Goal: Task Accomplishment & Management: Manage account settings

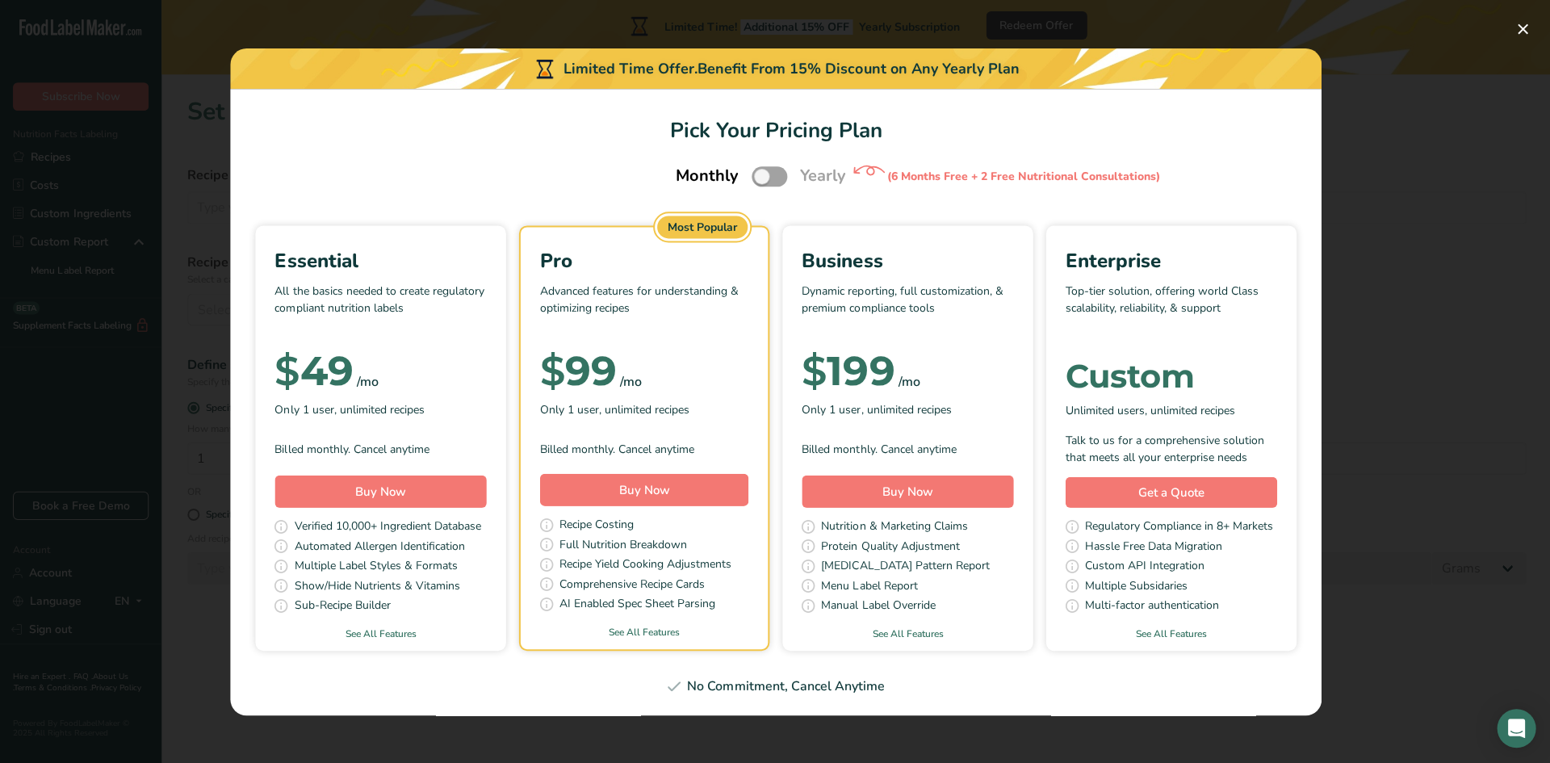
click at [1343, 145] on div "Pick Your Pricing Plan Modal" at bounding box center [775, 381] width 1550 height 763
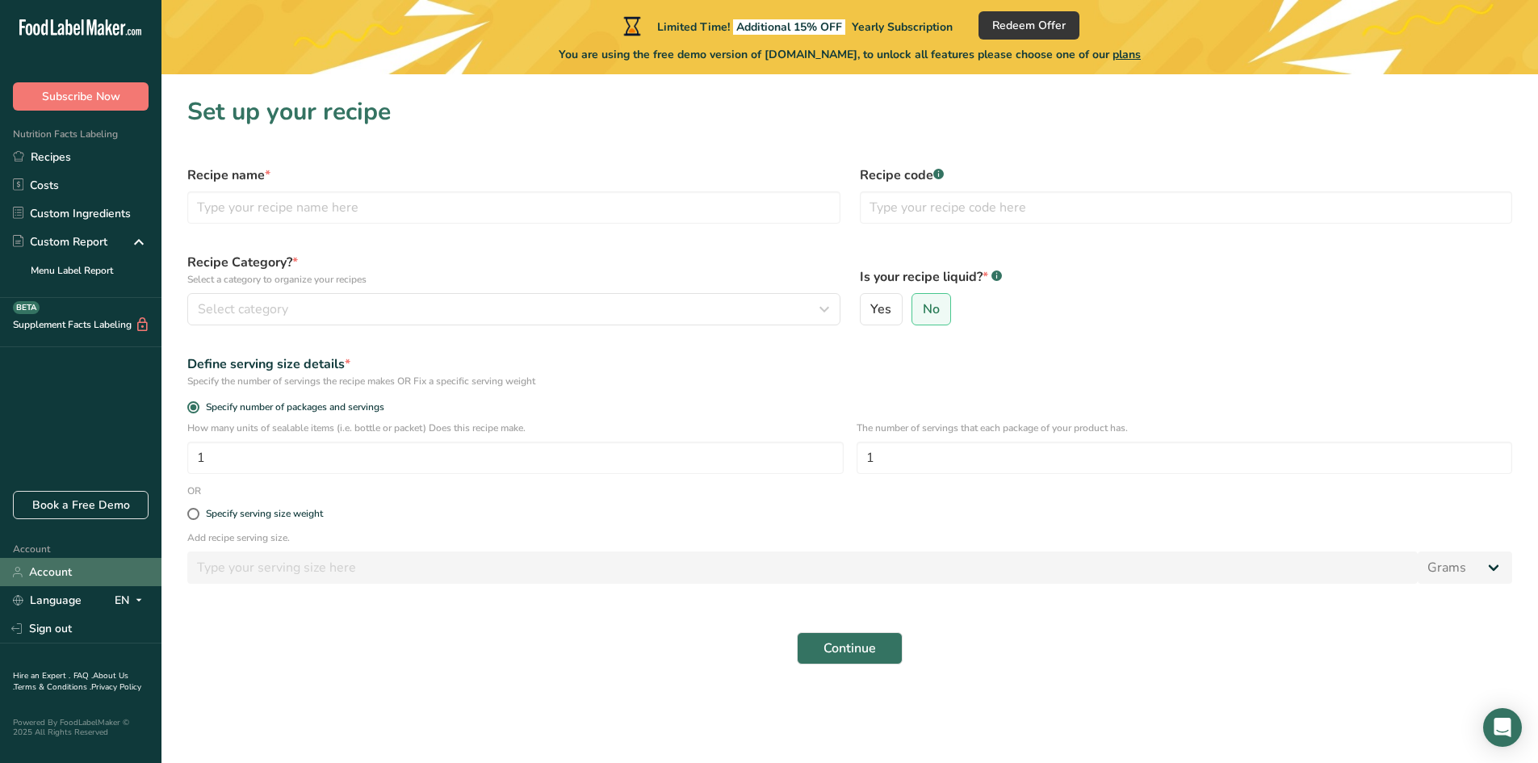
click at [65, 573] on link "Account" at bounding box center [80, 572] width 161 height 28
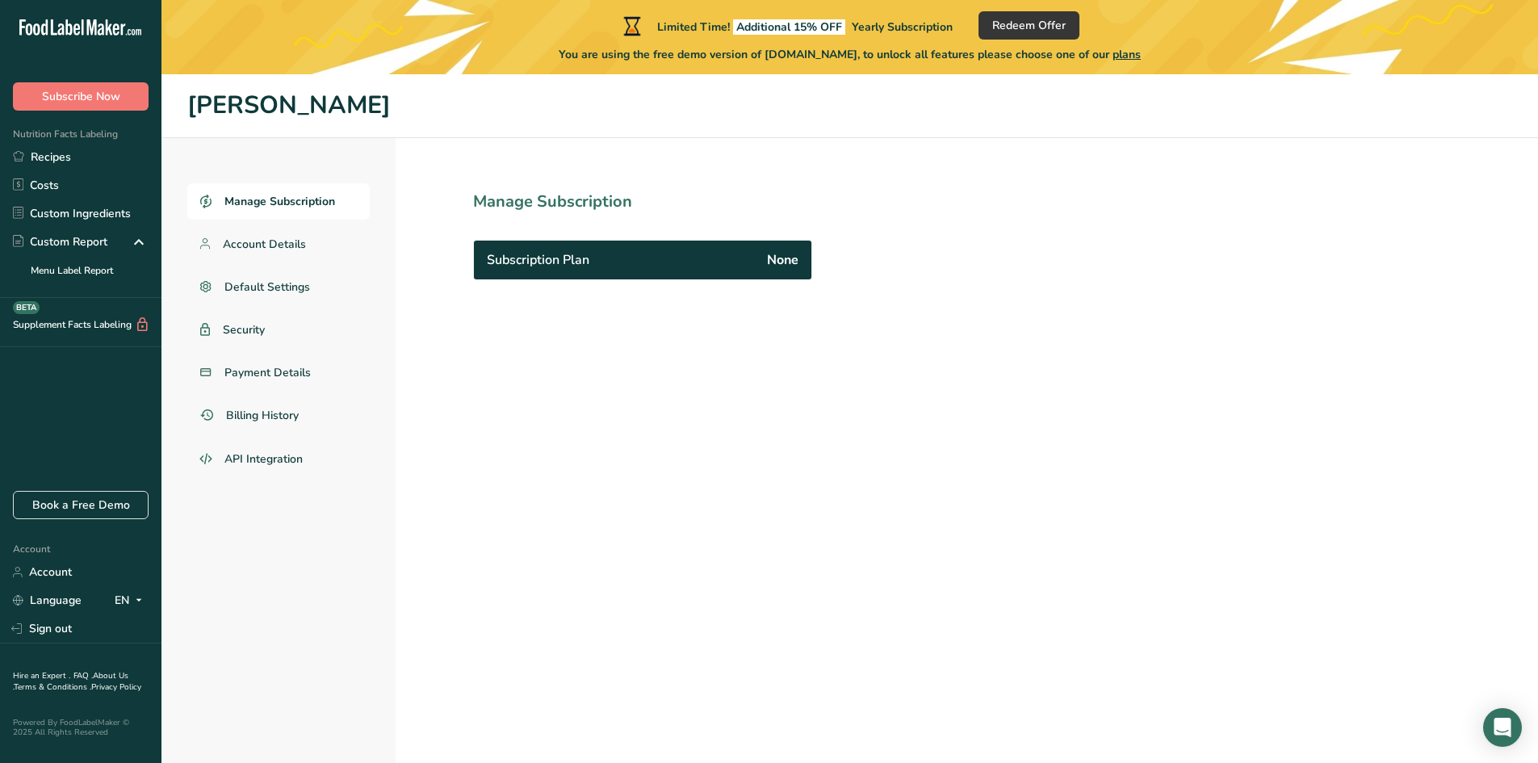
click at [579, 274] on div "Subscription Plan None" at bounding box center [642, 260] width 337 height 39
click at [258, 211] on link "Manage Subscription" at bounding box center [278, 201] width 182 height 36
click at [253, 253] on link "Account Details" at bounding box center [278, 244] width 182 height 36
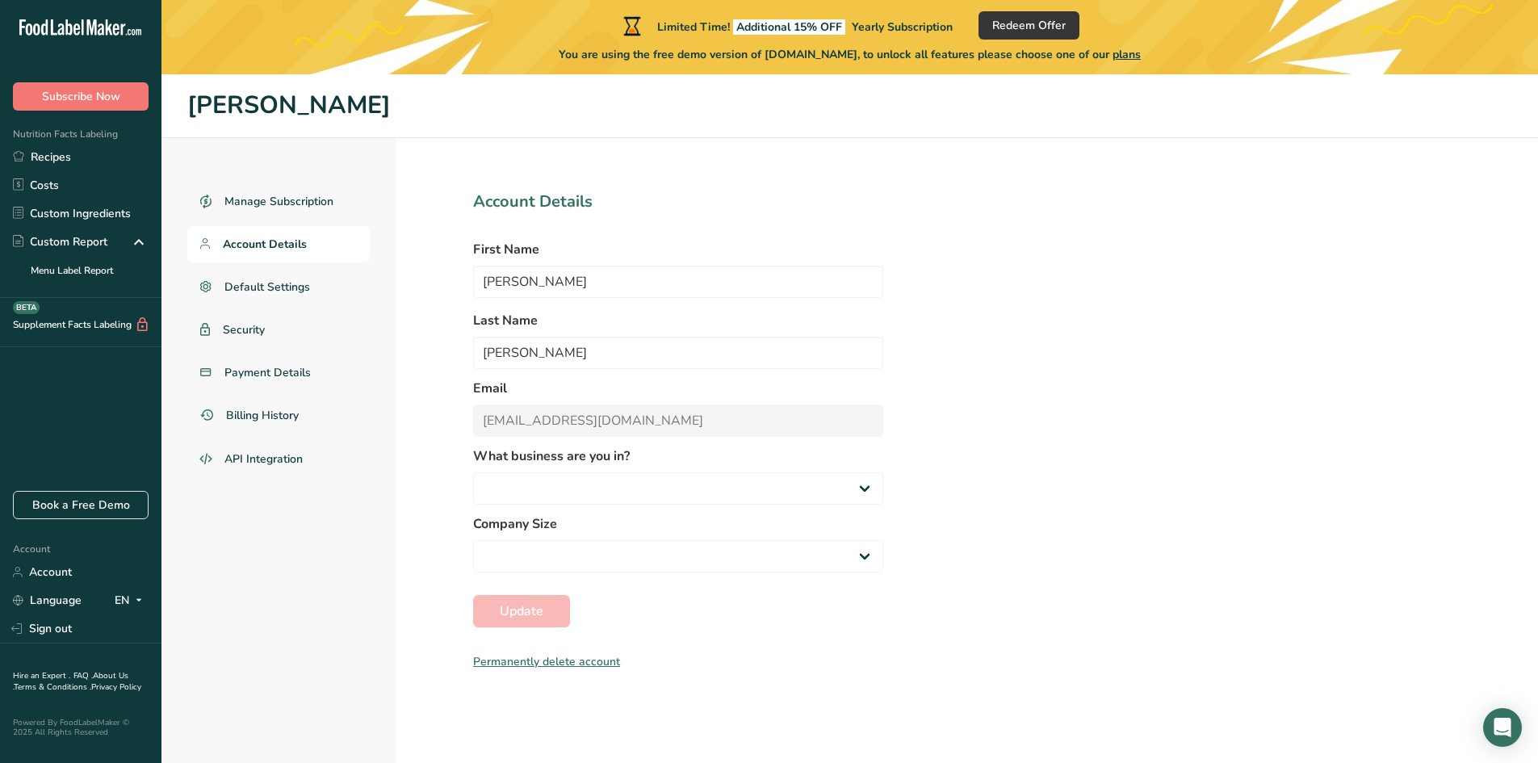
select select "2"
select select "1"
click at [59, 580] on link "Account" at bounding box center [80, 572] width 161 height 28
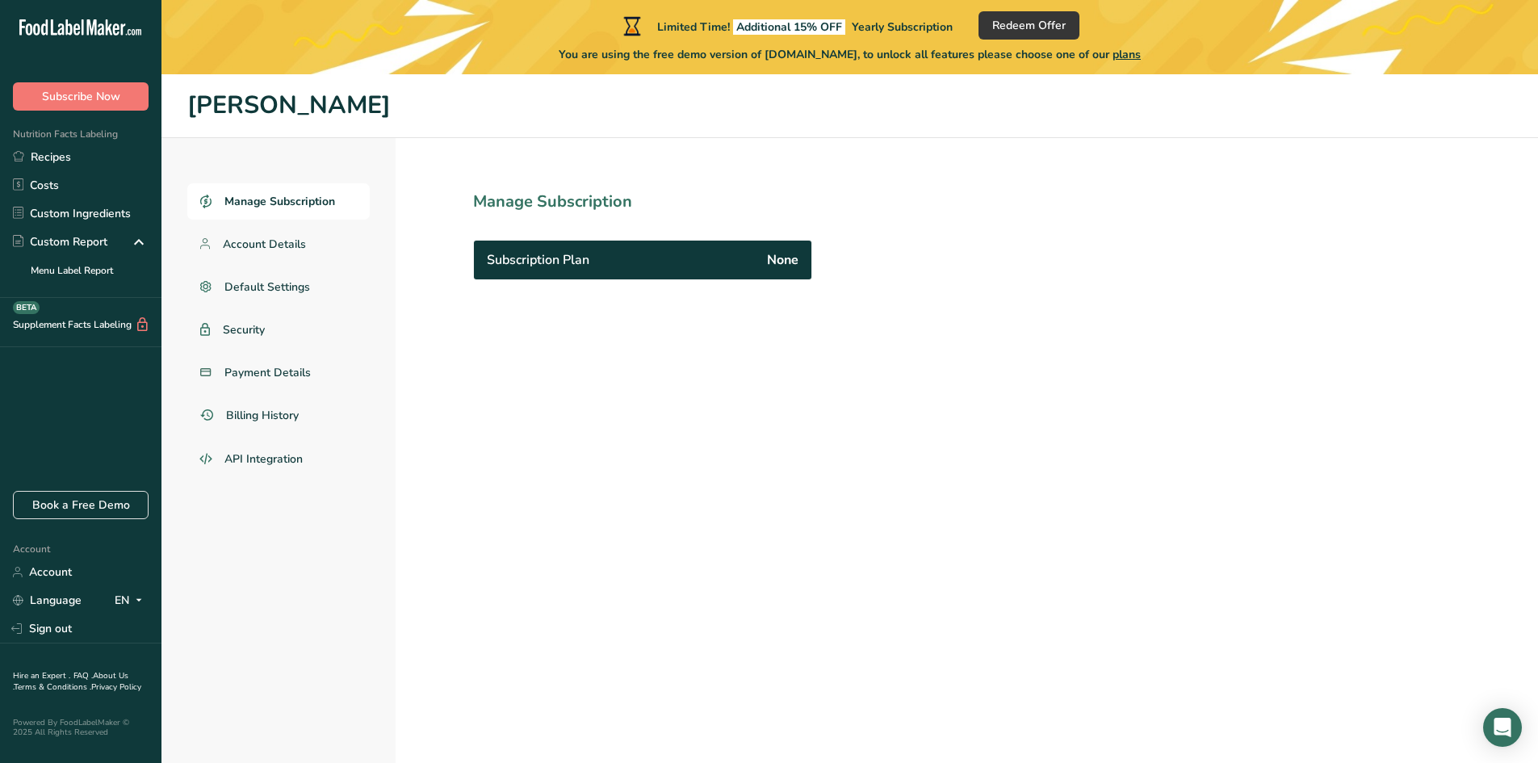
click at [567, 288] on section "Manage Subscription Subscription Plan None" at bounding box center [678, 487] width 565 height 699
click at [192, 266] on ul "Manage Subscription Account Details Default Settings Security Payment Details B…" at bounding box center [278, 330] width 182 height 295
click at [308, 241] on link "Account Details" at bounding box center [278, 244] width 182 height 36
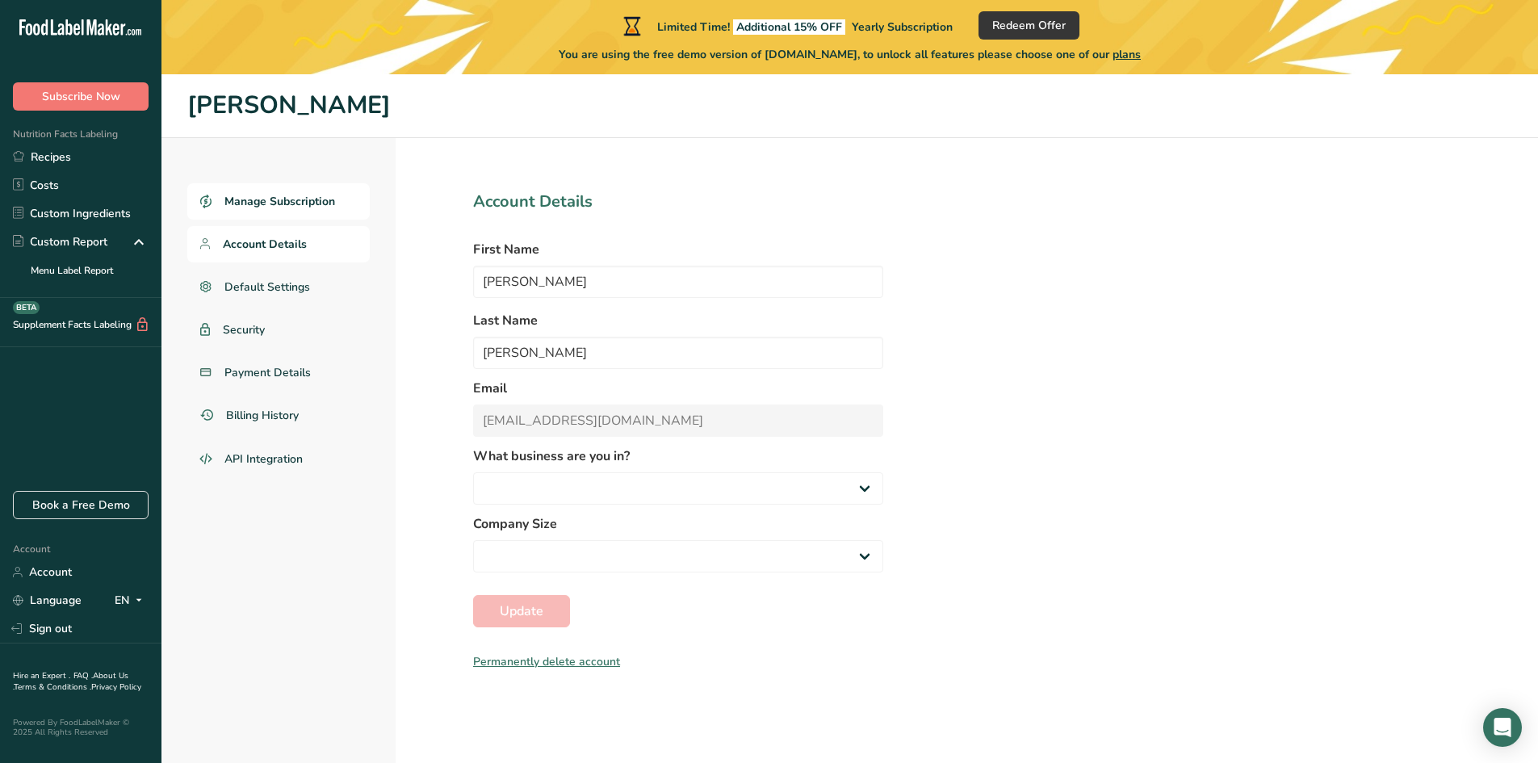
select select "2"
click at [469, 431] on section "Account Details First Name [PERSON_NAME] Last Name [PERSON_NAME] Email [EMAIL_A…" at bounding box center [678, 487] width 565 height 699
click at [248, 287] on span "Default Settings" at bounding box center [267, 287] width 86 height 17
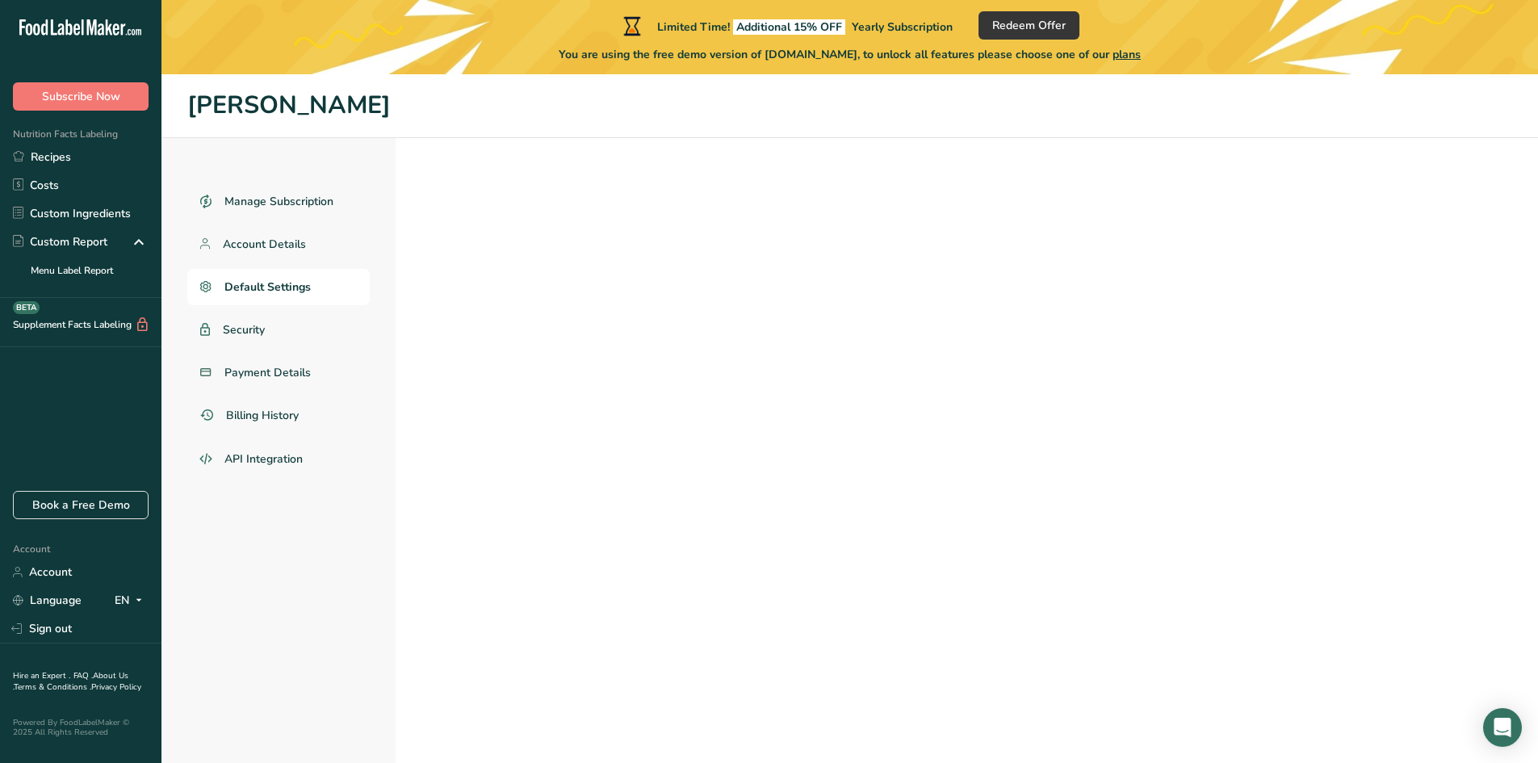
select select
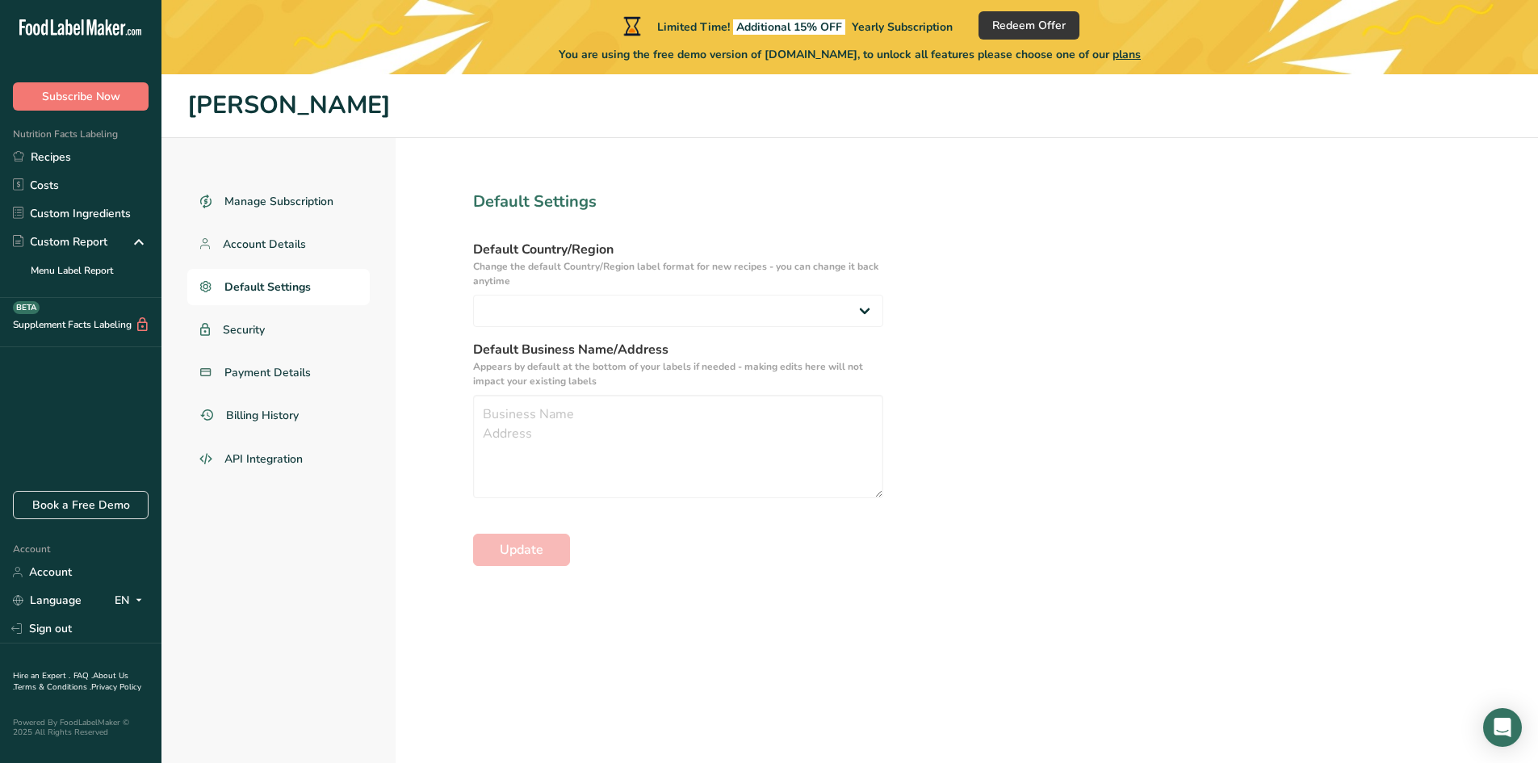
click at [247, 308] on ul "Manage Subscription Account Details Default Settings Security Payment Details B…" at bounding box center [278, 330] width 182 height 295
click at [248, 334] on span "Security" at bounding box center [244, 329] width 43 height 17
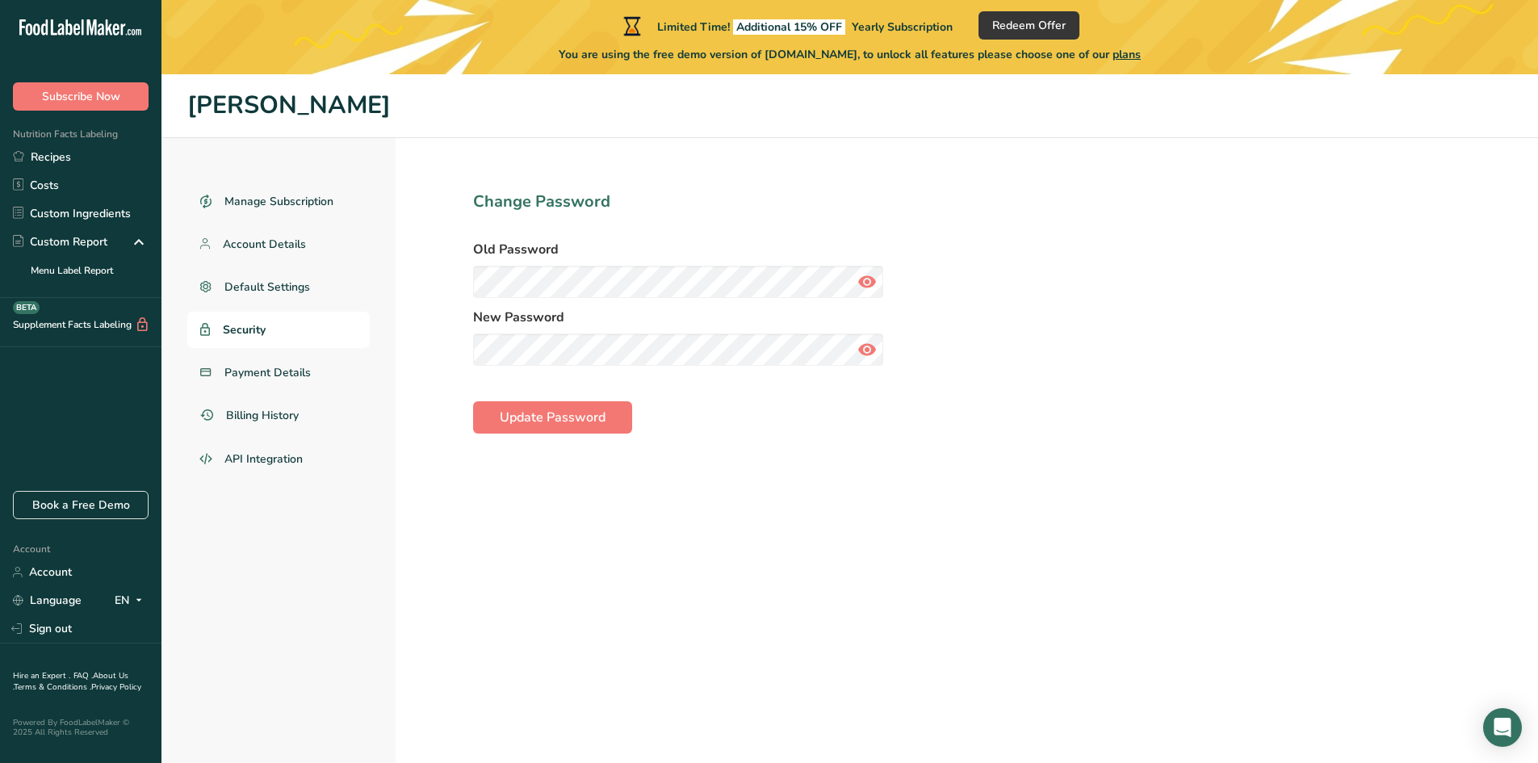
drag, startPoint x: 562, startPoint y: 248, endPoint x: 573, endPoint y: 262, distance: 17.8
click at [562, 248] on label "Old Password" at bounding box center [678, 249] width 410 height 19
click at [254, 373] on span "Payment Details" at bounding box center [267, 372] width 87 height 17
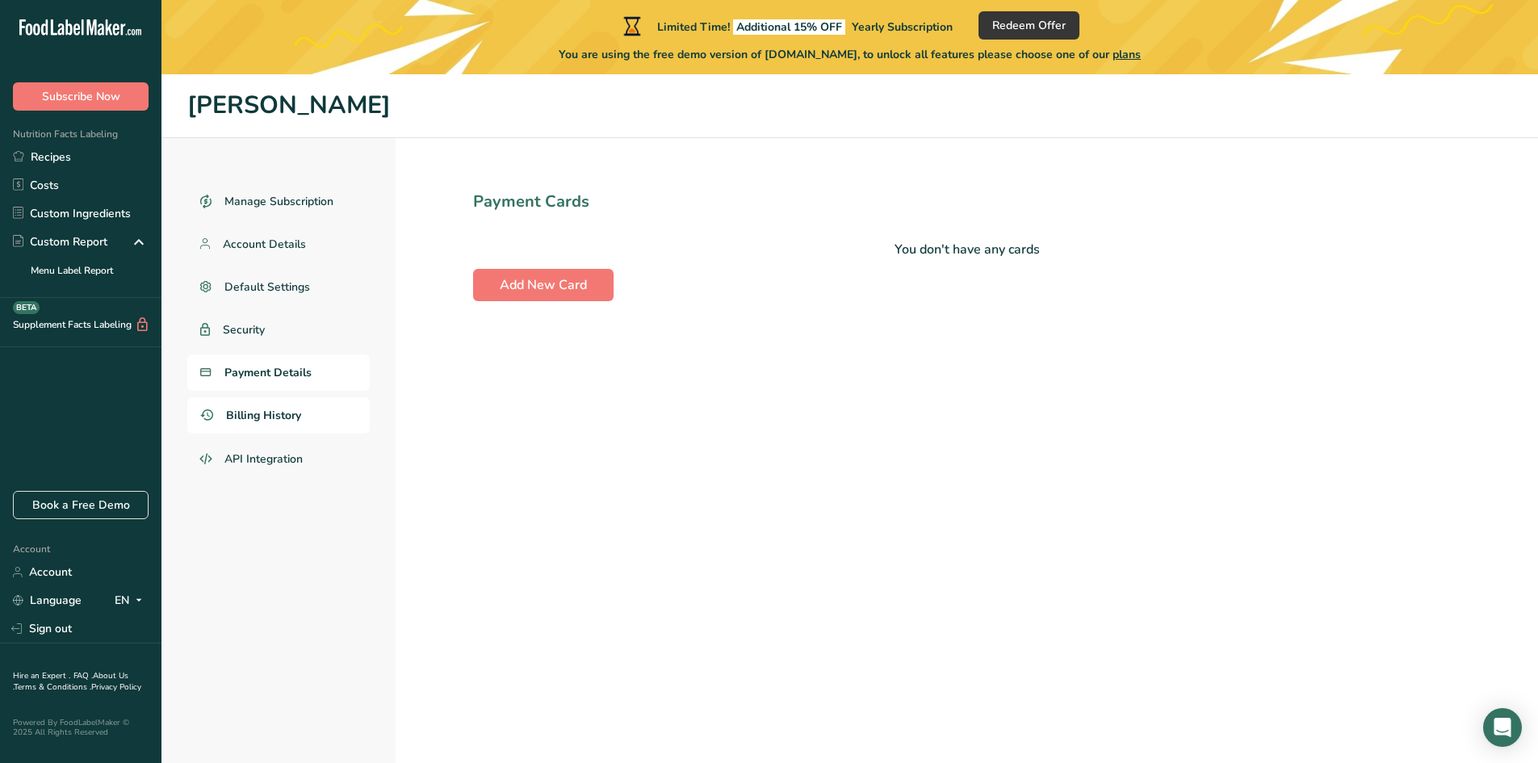
click at [249, 421] on span "Billing History" at bounding box center [263, 415] width 75 height 17
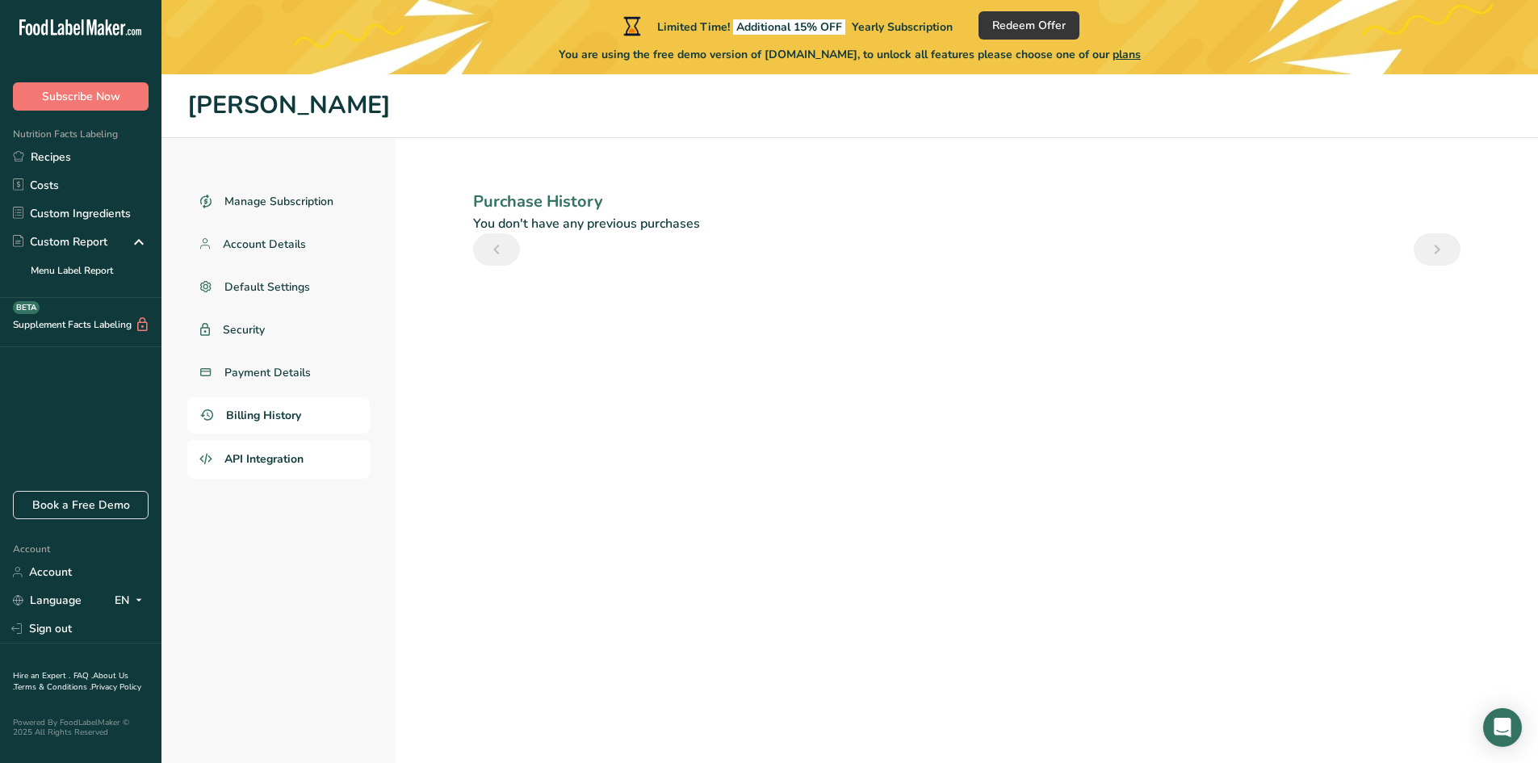
click at [275, 471] on link "API Integration" at bounding box center [278, 459] width 182 height 39
